Goal: Use online tool/utility: Utilize a website feature to perform a specific function

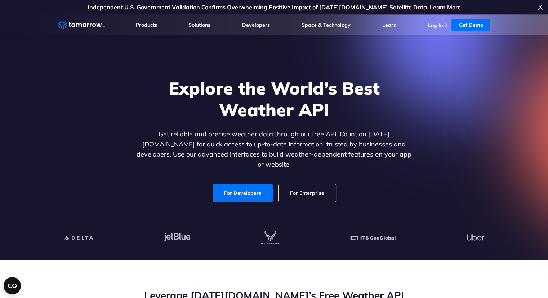
click at [248, 166] on div "Explore the World’s Best Weather API Get reliable and precise weather data thro…" at bounding box center [274, 139] width 278 height 125
click at [250, 184] on link "For Developers" at bounding box center [243, 193] width 60 height 18
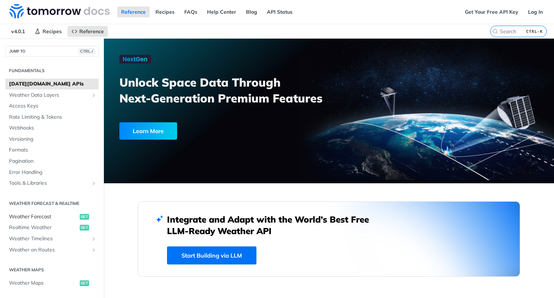
click at [40, 217] on span "Weather Forecast" at bounding box center [43, 216] width 69 height 7
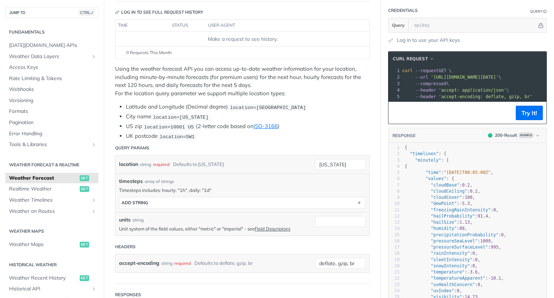
scroll to position [72, 0]
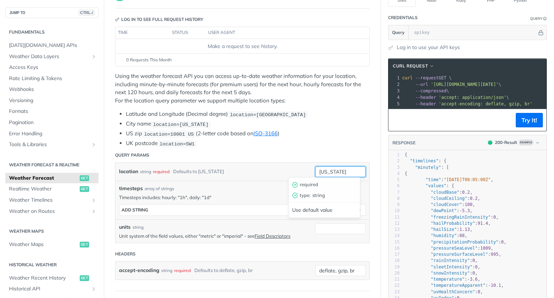
click at [342, 167] on input "[US_STATE]" at bounding box center [340, 171] width 50 height 11
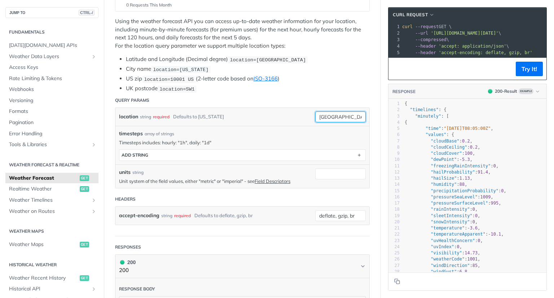
scroll to position [108, 0]
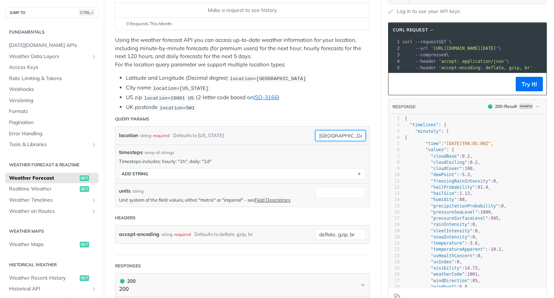
type input "[GEOGRAPHIC_DATA], [GEOGRAPHIC_DATA]"
click at [297, 112] on header "Query Params" at bounding box center [242, 119] width 255 height 14
click at [290, 76] on span "location=[GEOGRAPHIC_DATA]" at bounding box center [268, 78] width 76 height 5
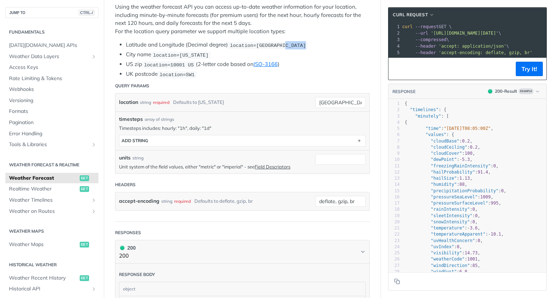
scroll to position [144, 0]
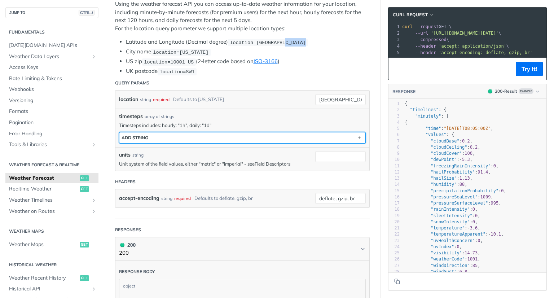
click at [335, 137] on button "ADD string" at bounding box center [242, 137] width 246 height 11
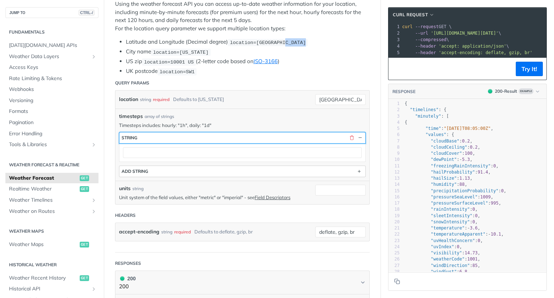
click at [335, 137] on button "string" at bounding box center [242, 137] width 246 height 11
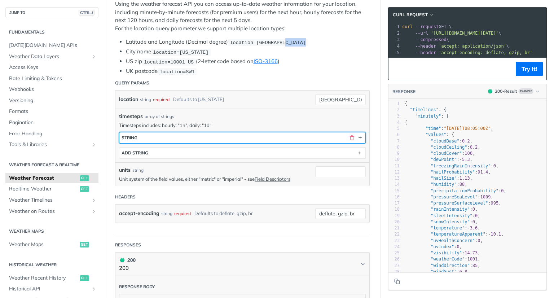
click at [318, 136] on button "string" at bounding box center [242, 137] width 246 height 11
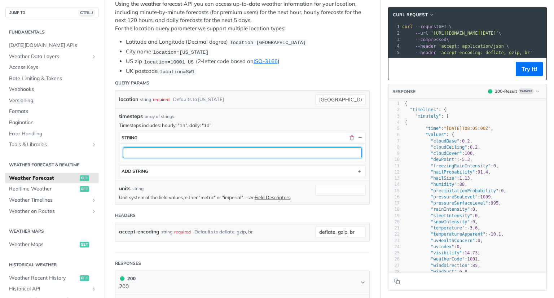
click at [291, 153] on input "text" at bounding box center [242, 152] width 239 height 11
type input "Daily"
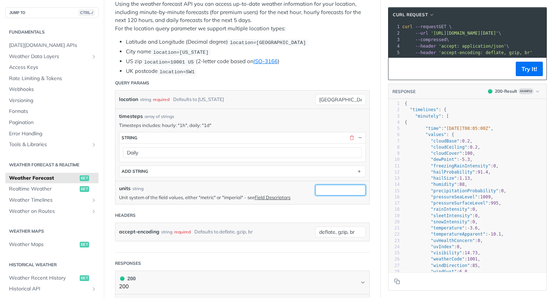
click at [323, 186] on input "units" at bounding box center [340, 190] width 50 height 11
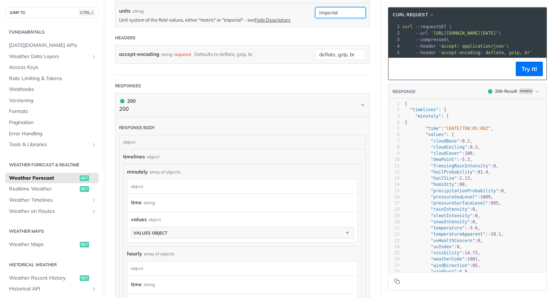
scroll to position [288, 0]
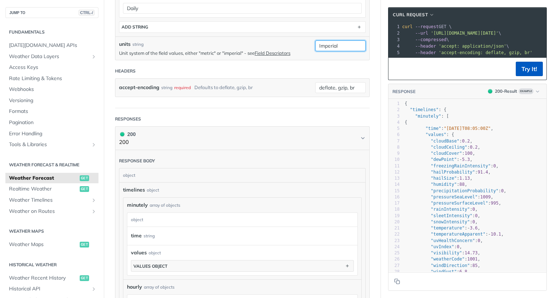
type input "Imperial"
click at [525, 74] on button "Try It!" at bounding box center [529, 69] width 27 height 14
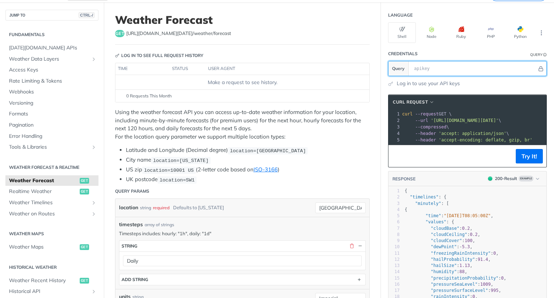
scroll to position [25, 0]
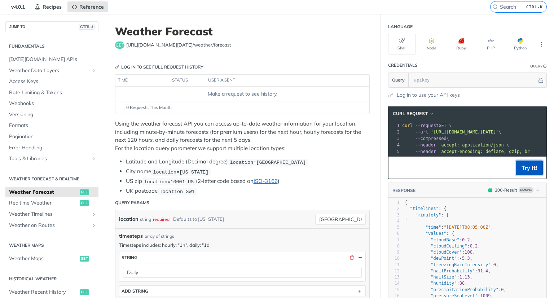
click at [519, 167] on button "Try It!" at bounding box center [529, 167] width 27 height 14
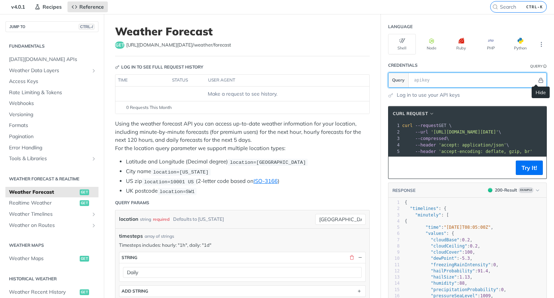
click at [538, 80] on icon "Hide" at bounding box center [540, 80] width 5 height 5
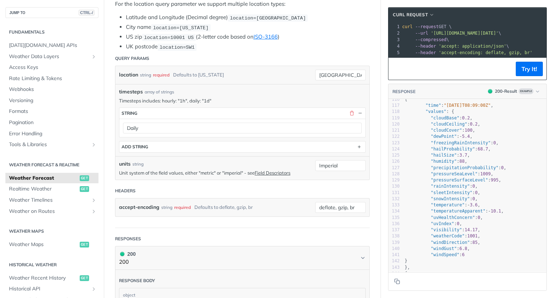
scroll to position [0, 0]
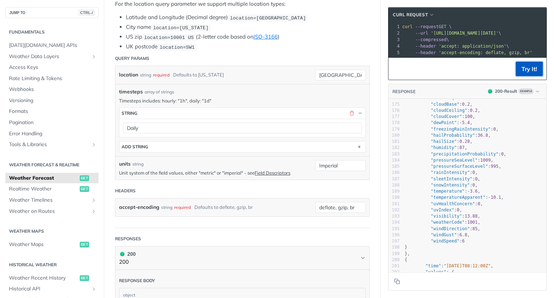
click at [530, 71] on button "Try It!" at bounding box center [529, 69] width 27 height 14
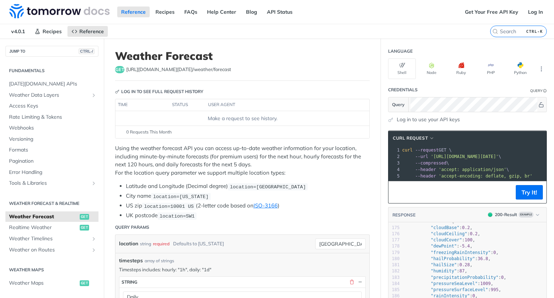
click at [421, 118] on link "Log in to use your API keys" at bounding box center [428, 120] width 63 height 8
